Goal: Task Accomplishment & Management: Use online tool/utility

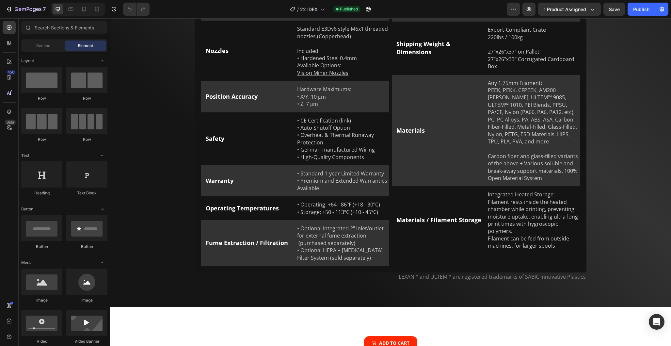
scroll to position [6058, 0]
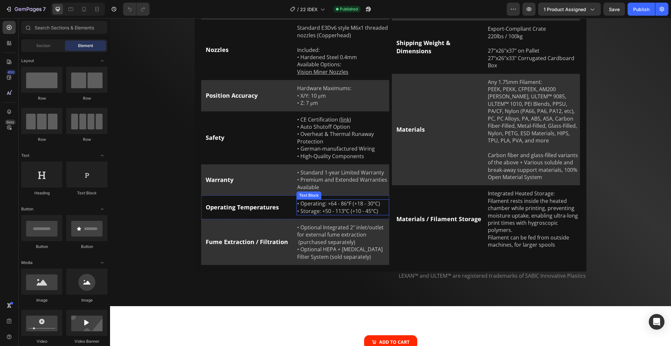
click at [368, 200] on p "• Operating: +64 - 86ºF (+18 - 30ºC) • Storage: +50 - 113ºC (+10 - 45ºC)" at bounding box center [342, 207] width 91 height 15
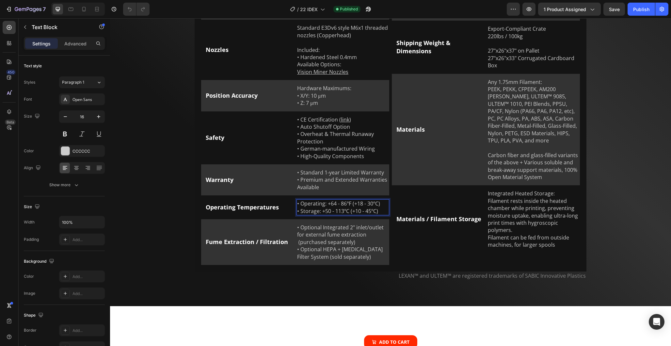
click at [348, 200] on p "• Operating: +64 - 86ºF (+18 - 30ºC) • Storage: +50 - 113ºC (+10 - 45ºC)" at bounding box center [342, 207] width 91 height 15
click at [346, 200] on p "• Operating: +64 - 86ºF (+18 - 30ºC) • Storage: +50 - 113ºC (+10 - 45ºC)" at bounding box center [342, 207] width 91 height 15
drag, startPoint x: 615, startPoint y: 8, endPoint x: 629, endPoint y: 11, distance: 13.6
click at [616, 8] on span "Save" at bounding box center [614, 10] width 11 height 6
click at [635, 10] on div "Publish" at bounding box center [641, 9] width 16 height 7
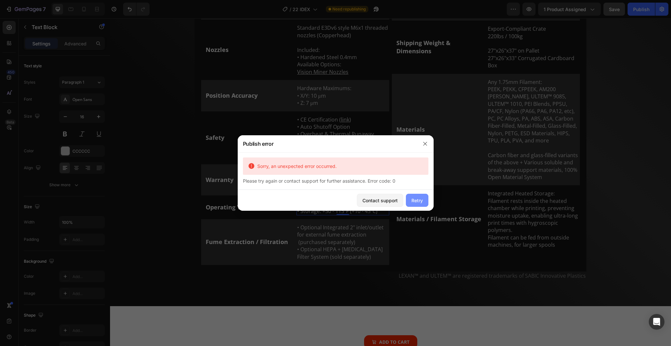
click at [417, 201] on div "Retry" at bounding box center [416, 200] width 11 height 7
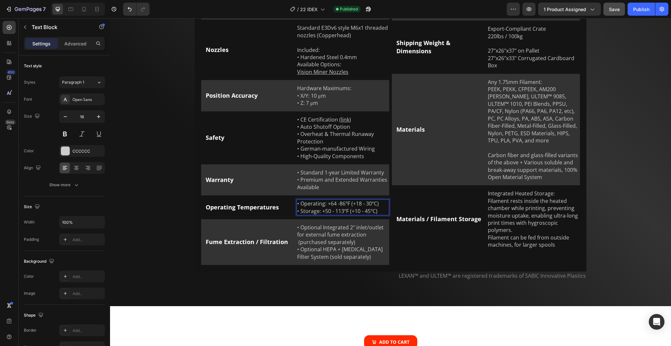
click at [337, 200] on p "• Operating: +64 -86ºF (+18 - 30ºC) • Storage: +50 - 113ºF (+10 - 45ºC)" at bounding box center [342, 207] width 91 height 15
click at [639, 8] on div "Publish" at bounding box center [641, 9] width 16 height 7
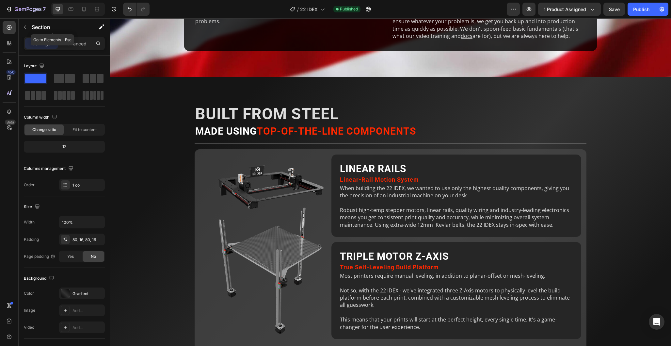
scroll to position [3628, 0]
